Goal: Information Seeking & Learning: Learn about a topic

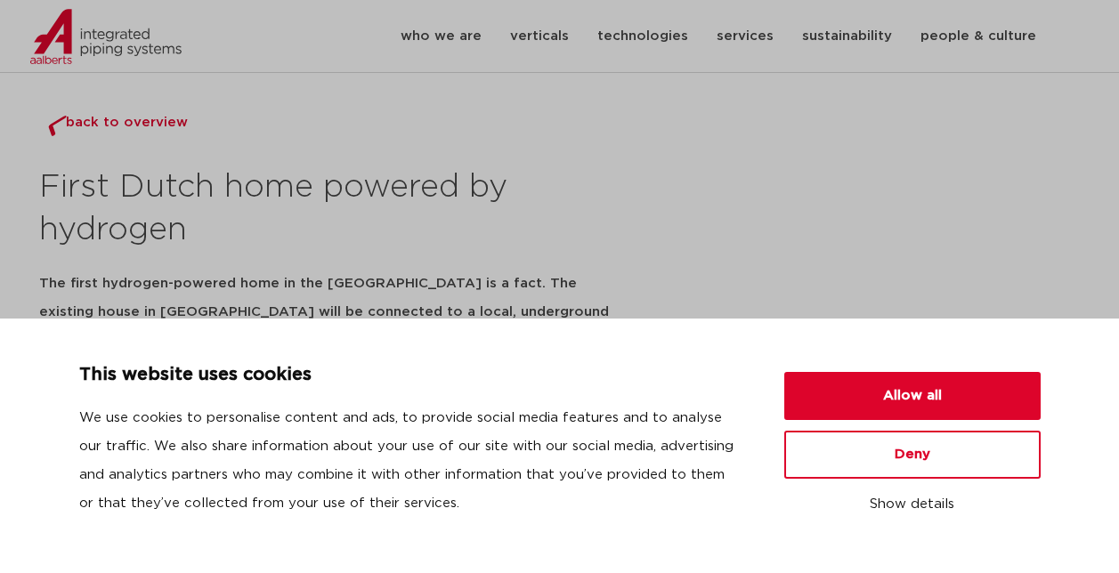
scroll to position [107, 0]
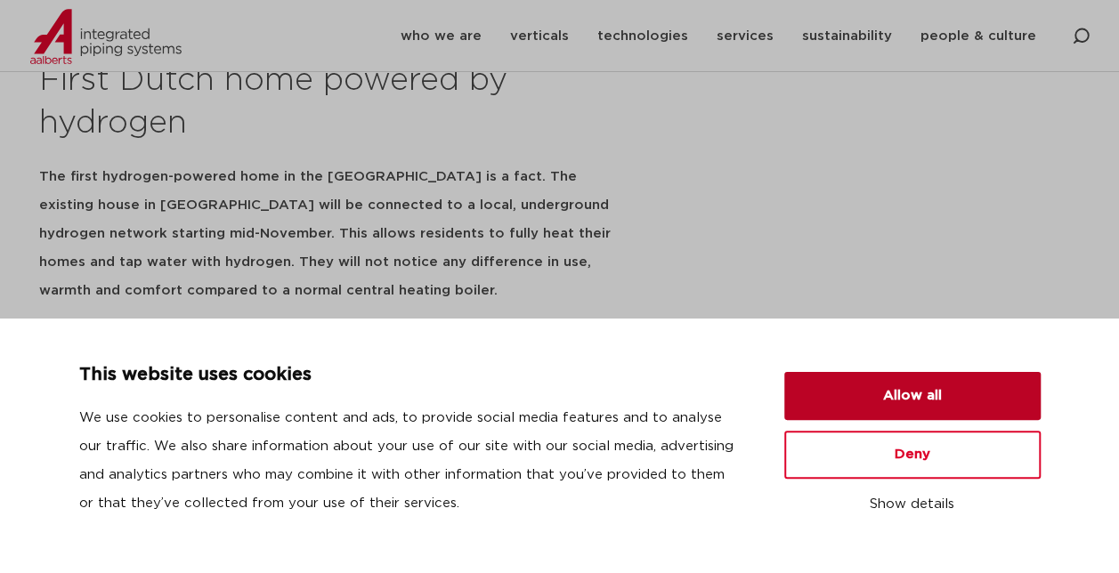
click at [932, 405] on button "Allow all" at bounding box center [912, 396] width 256 height 48
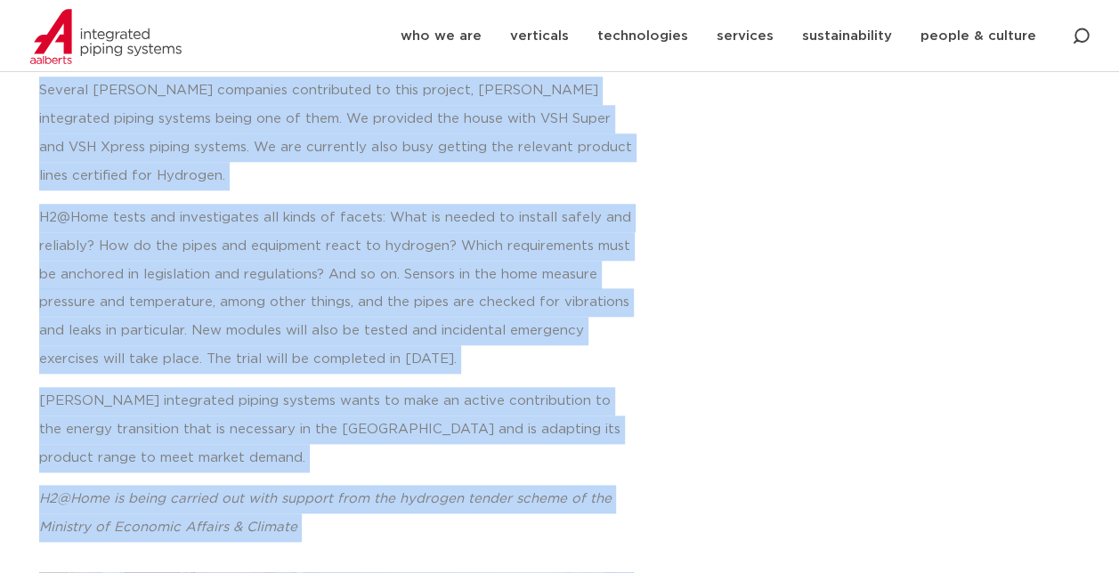
scroll to position [796, 0]
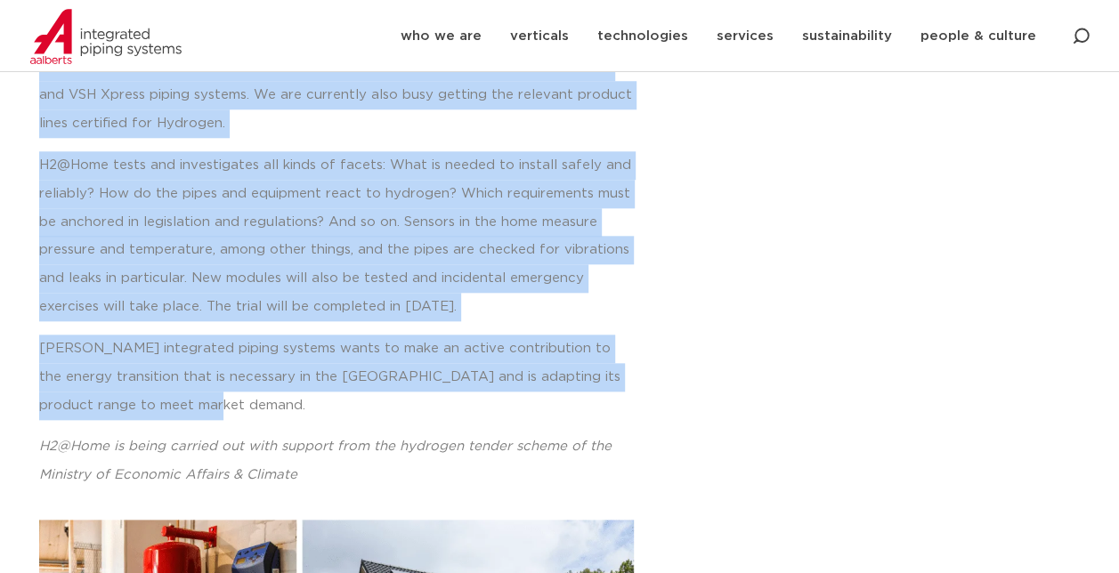
drag, startPoint x: 29, startPoint y: 178, endPoint x: 464, endPoint y: 369, distance: 474.6
click at [464, 369] on div "back to overview First Dutch home powered by hydrogen The first hydrogen-powere…" at bounding box center [383, 341] width 706 height 2061
copy div "First Dutch home powered by hydrogen The first hydrogen-powered home in the Net…"
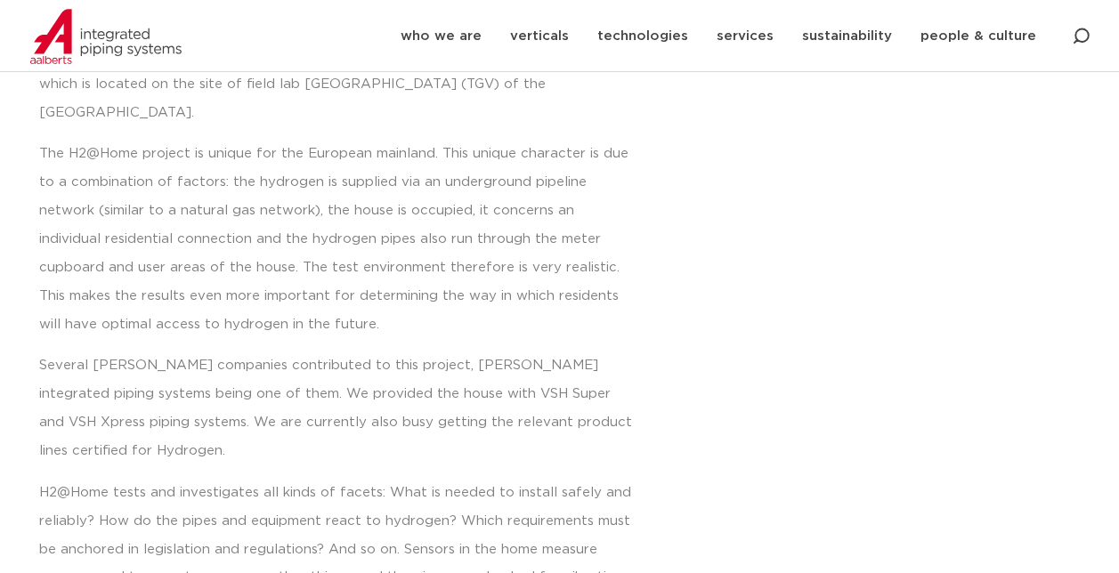
scroll to position [356, 0]
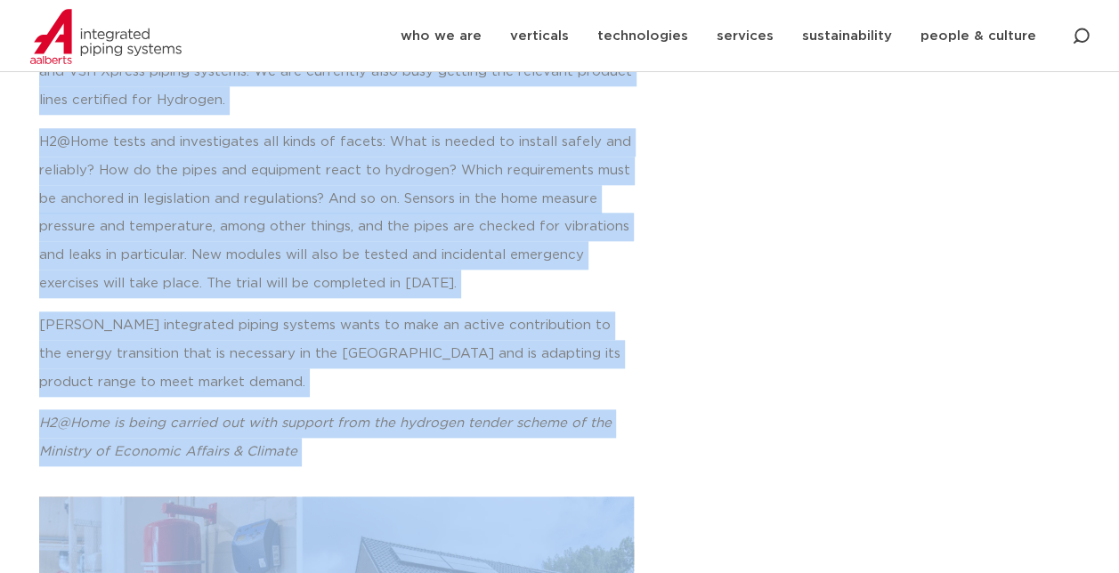
scroll to position [875, 0]
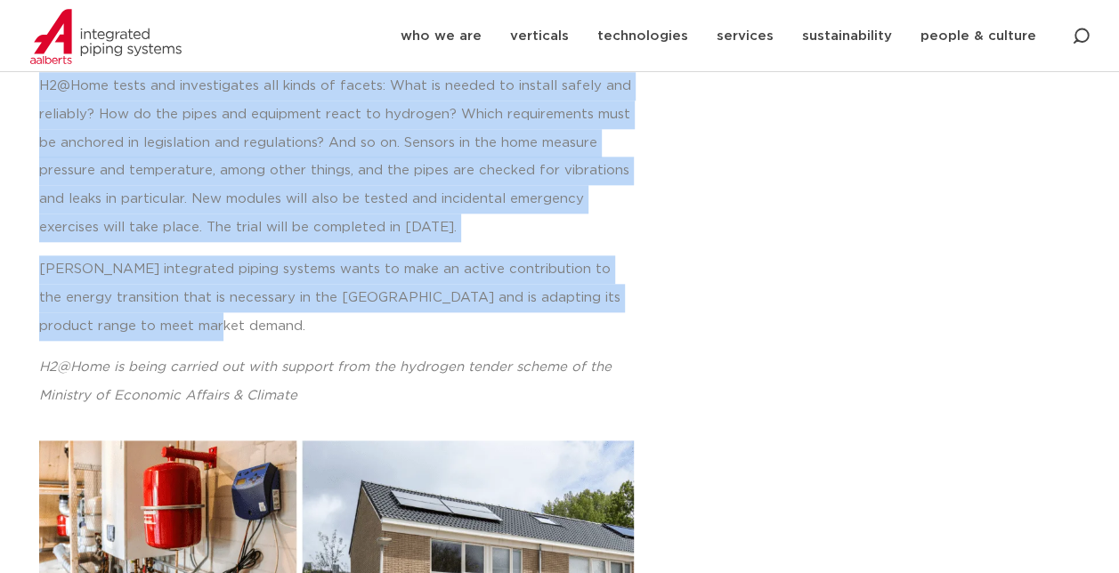
drag, startPoint x: 42, startPoint y: 179, endPoint x: 393, endPoint y: 293, distance: 369.5
click at [393, 293] on div "back to overview First Dutch home powered by hydrogen The first hydrogen-powere…" at bounding box center [383, 262] width 706 height 2061
